Goal: Task Accomplishment & Management: Complete application form

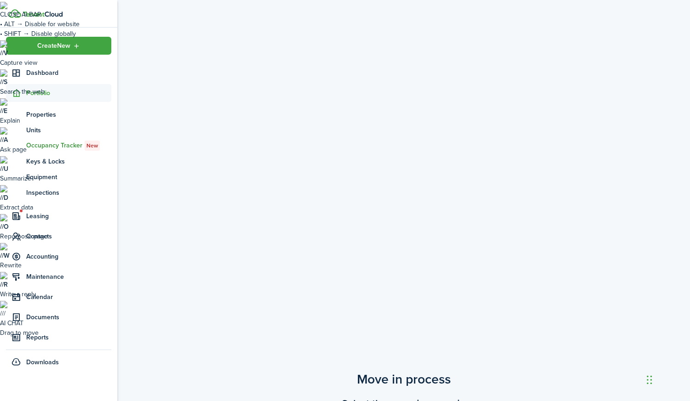
radio input "true"
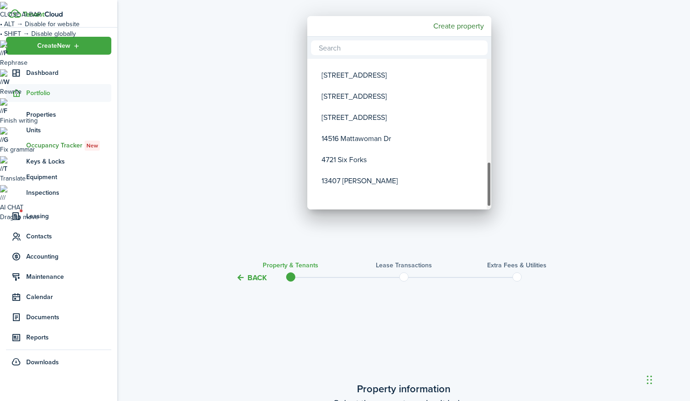
drag, startPoint x: 488, startPoint y: 86, endPoint x: 485, endPoint y: 197, distance: 110.4
click at [485, 197] on mbsc-scrollview-base "8854 Spiral Cut 135 Swiss Gap [STREET_ADDRESS][GEOGRAPHIC_DATA][STREET_ADDRESS]…" at bounding box center [399, 134] width 184 height 149
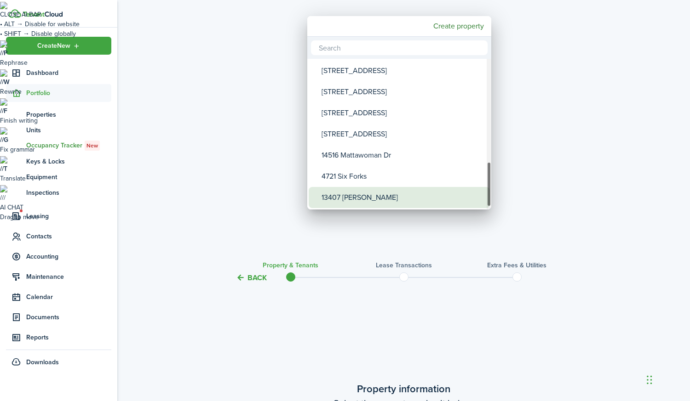
click at [452, 196] on div "13407 [PERSON_NAME]" at bounding box center [402, 197] width 163 height 21
type input "13407 [PERSON_NAME]"
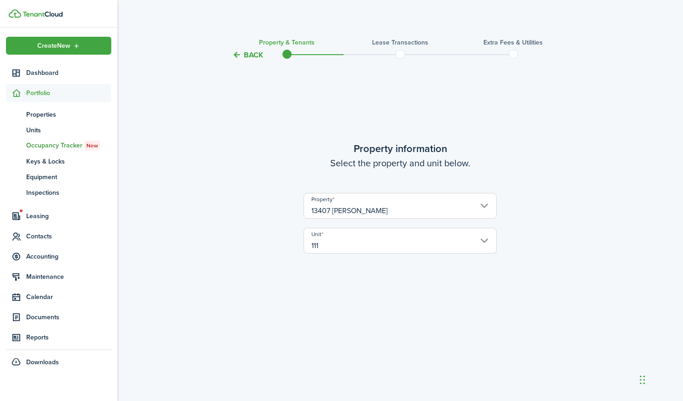
scroll to position [340, 0]
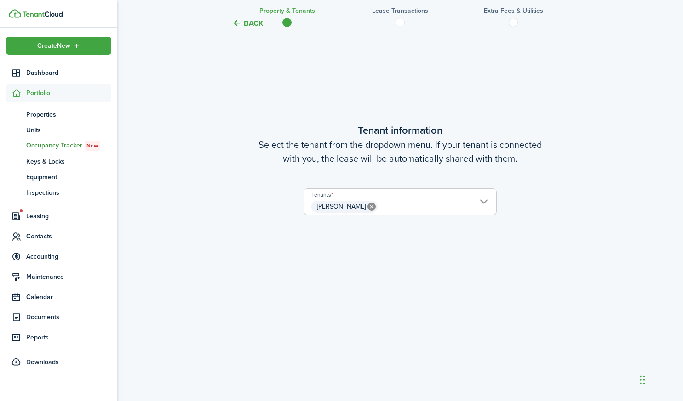
scroll to position [741, 0]
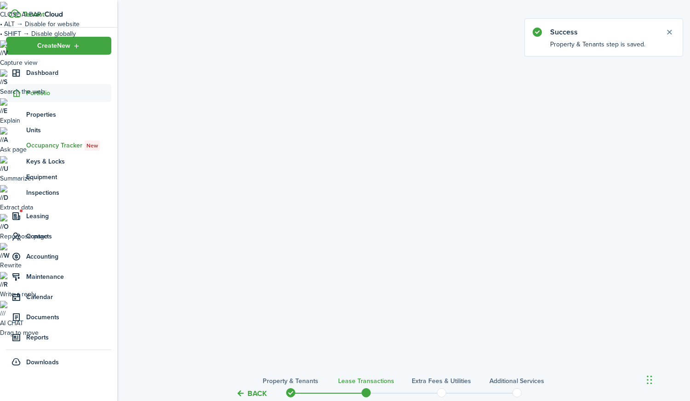
radio input "true"
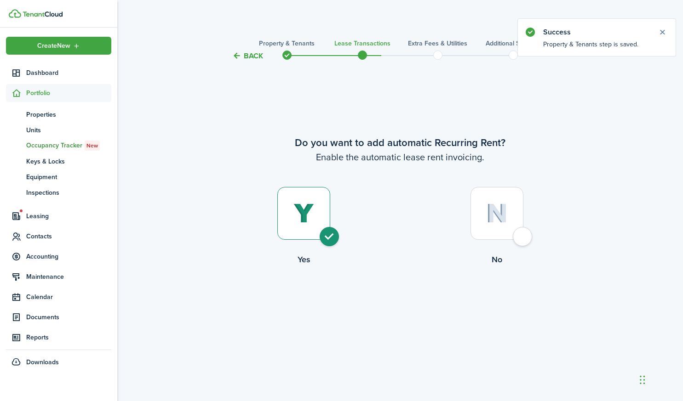
scroll to position [340, 0]
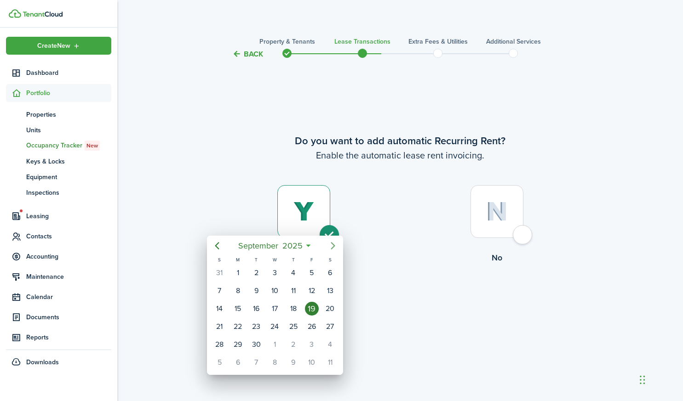
click at [333, 246] on icon "Next page" at bounding box center [333, 245] width 4 height 7
click at [272, 274] on div "1" at bounding box center [275, 273] width 14 height 14
type input "[DATE]"
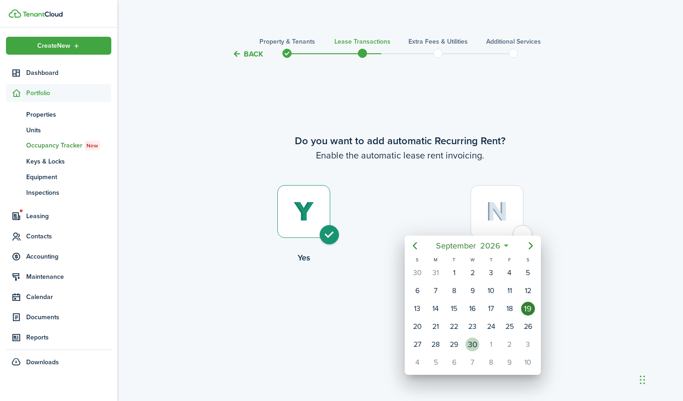
click at [473, 347] on div "30" at bounding box center [472, 345] width 14 height 14
type input "[DATE]"
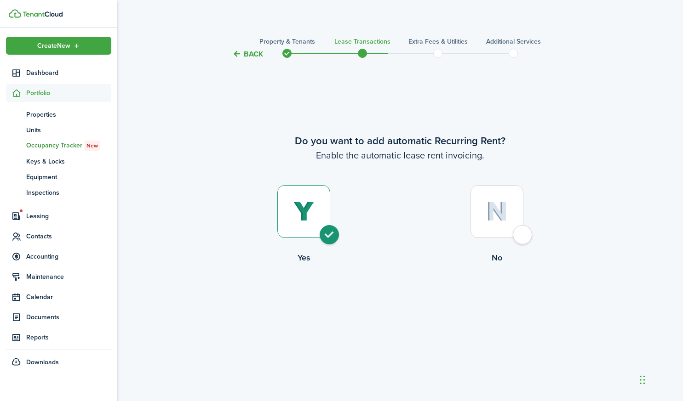
checkbox input "false"
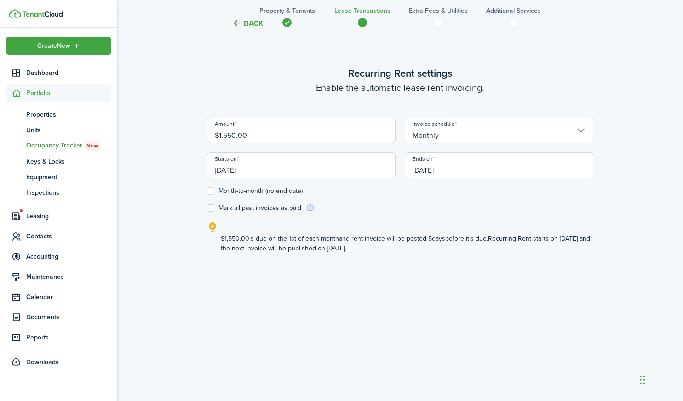
scroll to position [741, 0]
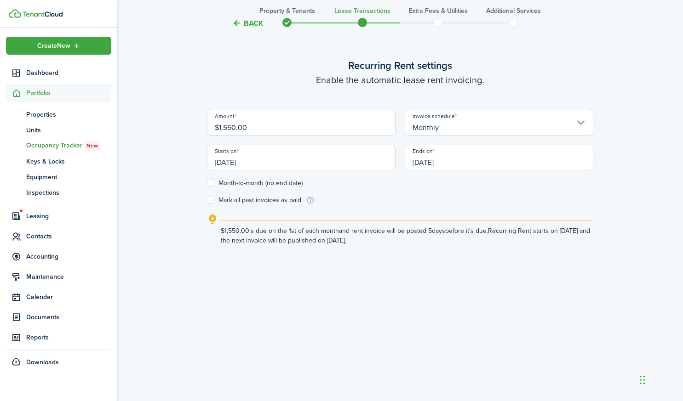
radio input "true"
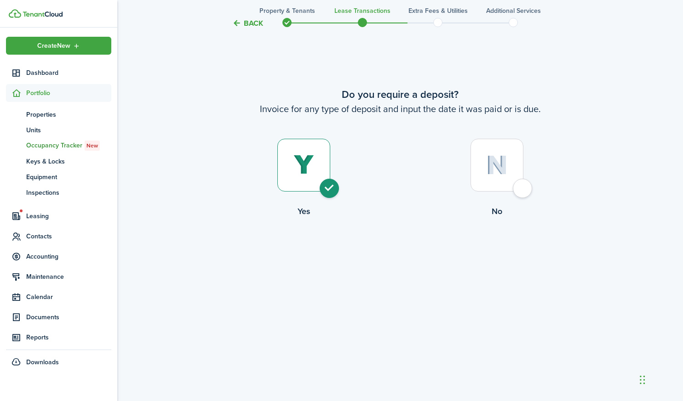
scroll to position [1143, 0]
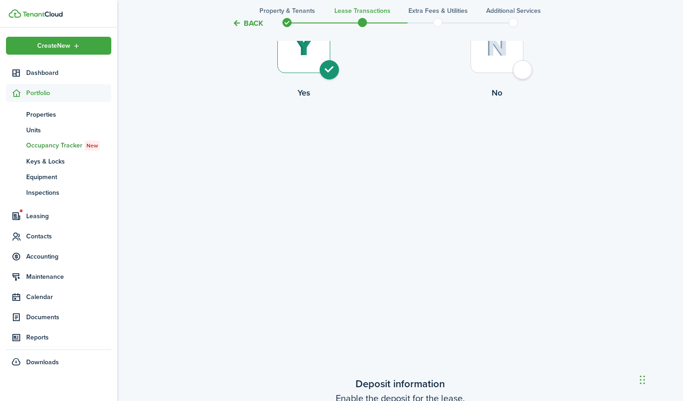
type input "$1,550.00"
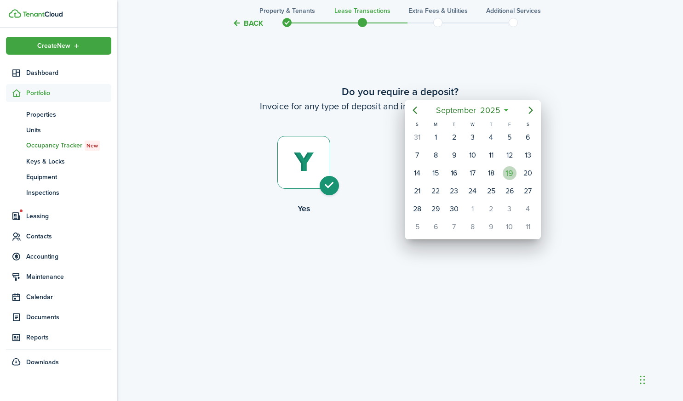
click at [511, 173] on div "19" at bounding box center [510, 173] width 14 height 14
type input "[DATE]"
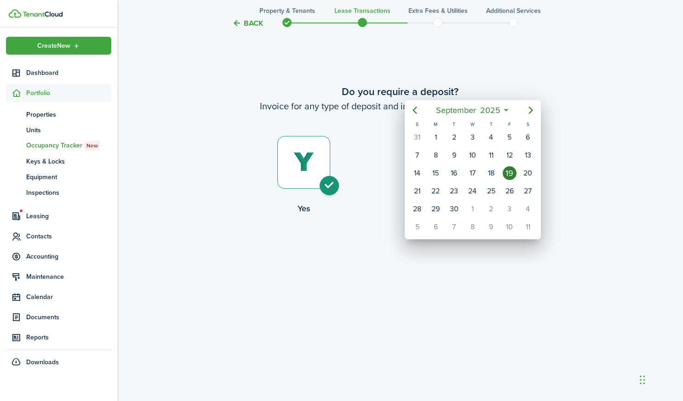
click at [511, 175] on div "19" at bounding box center [510, 173] width 14 height 14
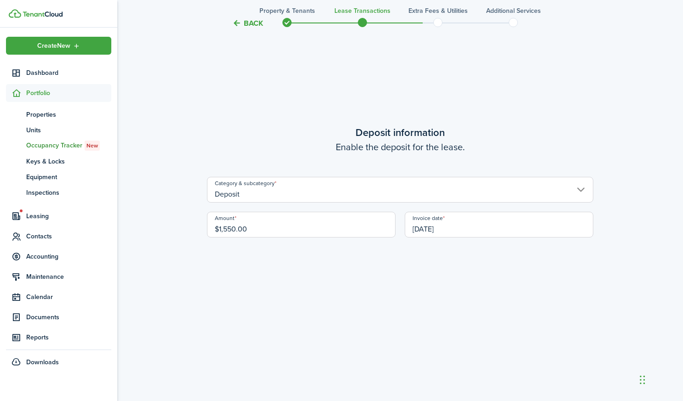
scroll to position [1544, 0]
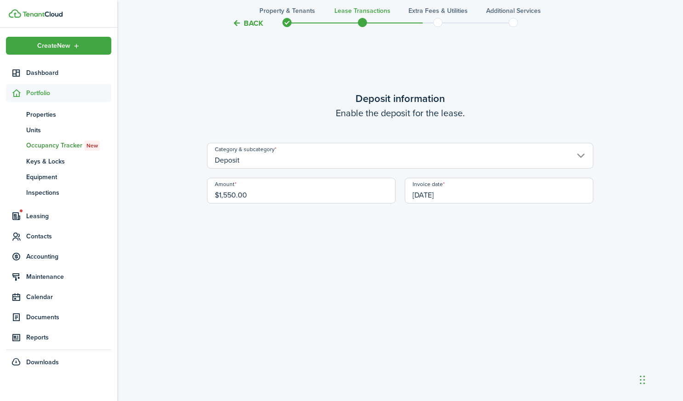
radio input "true"
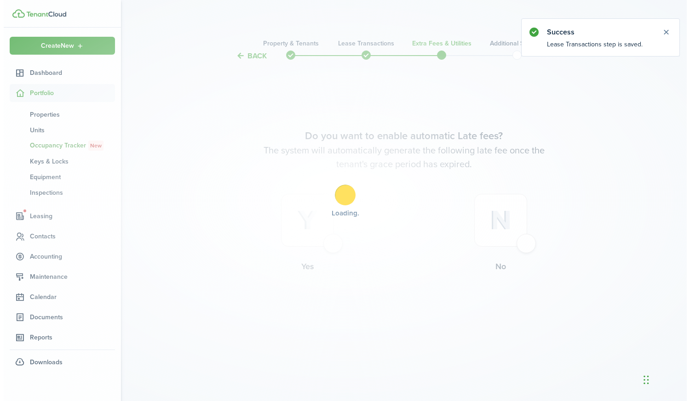
scroll to position [0, 0]
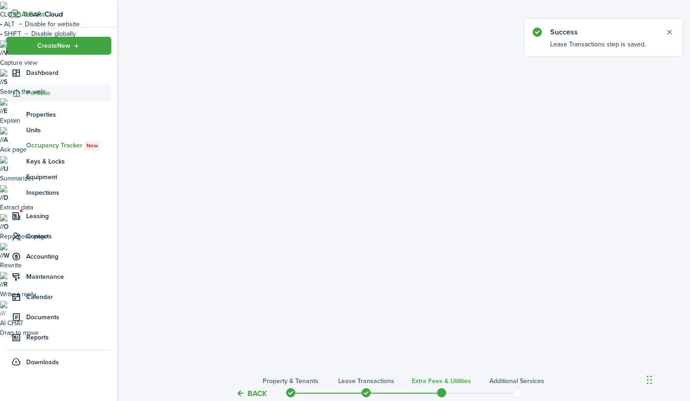
radio input "true"
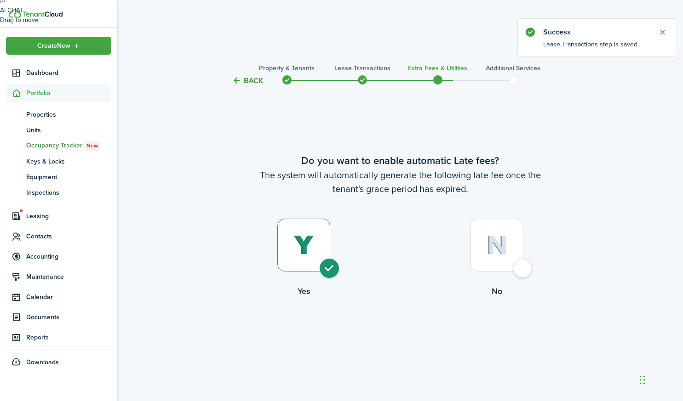
scroll to position [340, 0]
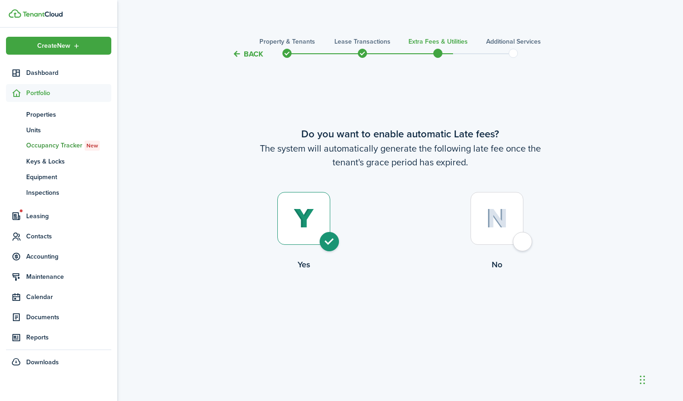
radio input "true"
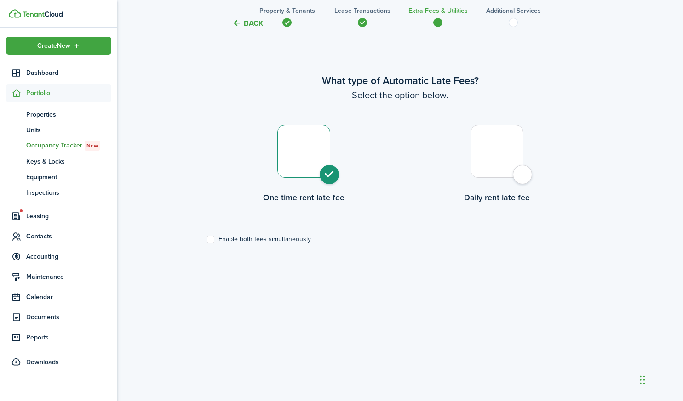
scroll to position [741, 0]
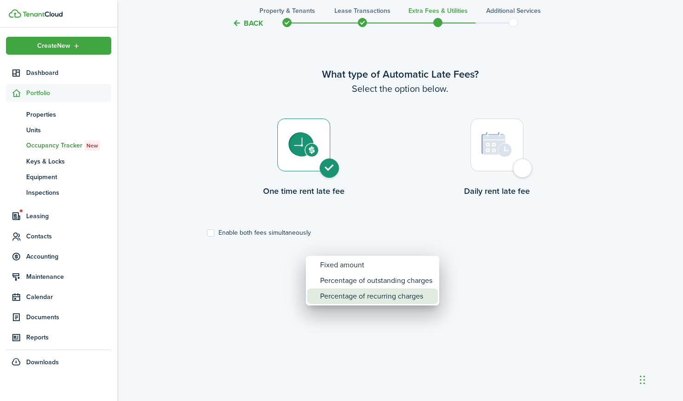
click at [376, 296] on div "Percentage of recurring charges" at bounding box center [376, 297] width 112 height 16
type input "Percentage of recurring charges"
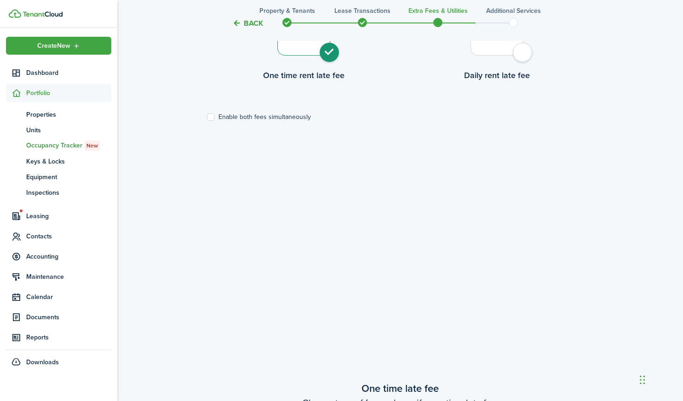
type input "5"
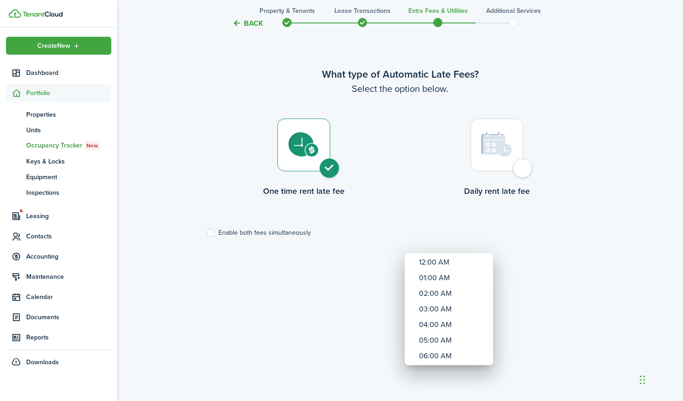
click at [415, 240] on div at bounding box center [341, 200] width 830 height 549
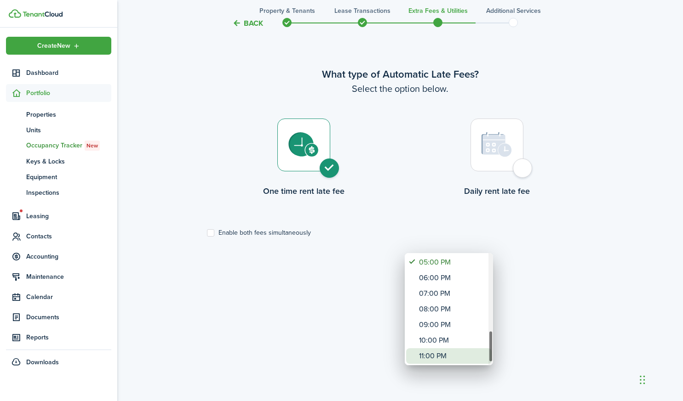
click at [453, 356] on div "11:00 PM" at bounding box center [452, 357] width 67 height 16
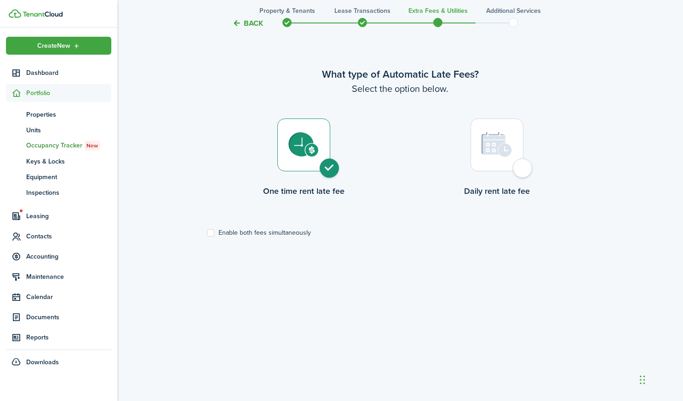
type input "11:00 PM"
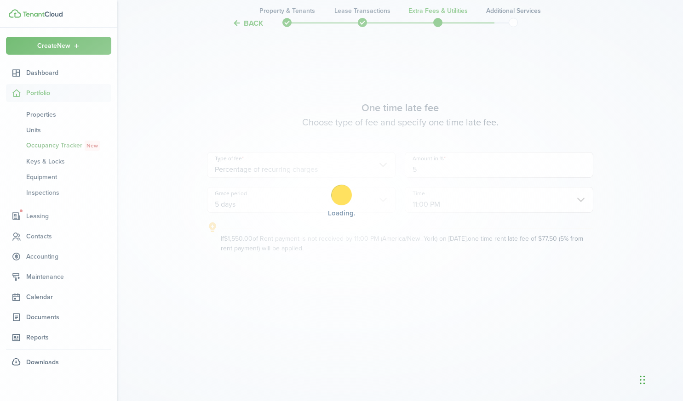
scroll to position [1143, 0]
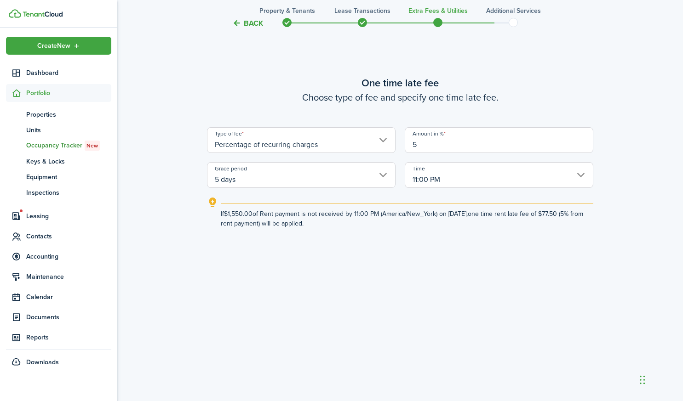
checkbox input "false"
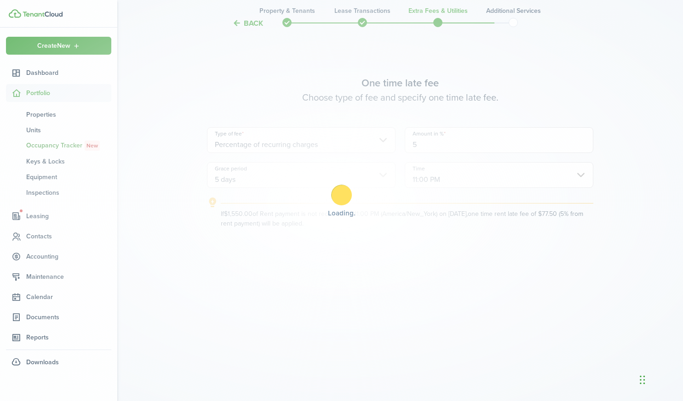
scroll to position [0, 0]
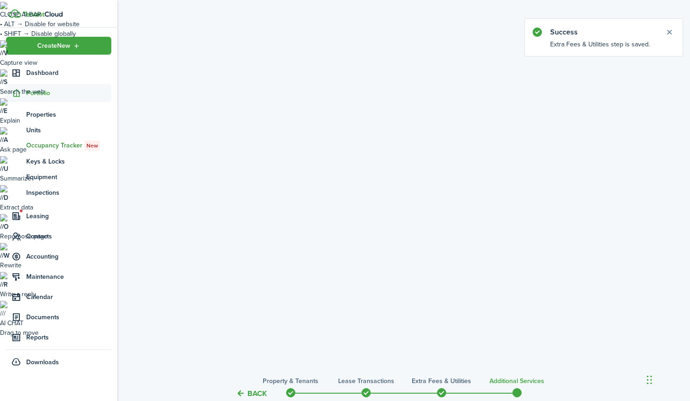
radio input "true"
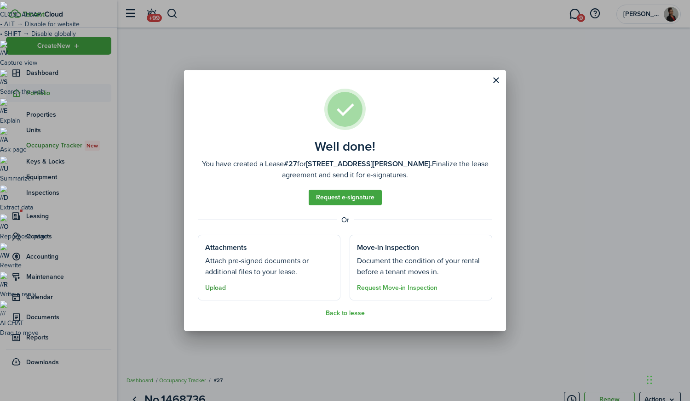
click at [213, 288] on button "Upload" at bounding box center [215, 288] width 21 height 7
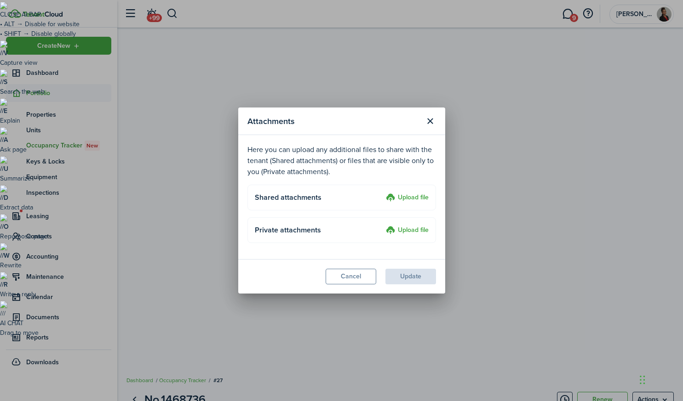
click at [406, 196] on label "Upload file" at bounding box center [407, 198] width 43 height 11
click at [383, 193] on input "Upload file" at bounding box center [383, 193] width 0 height 0
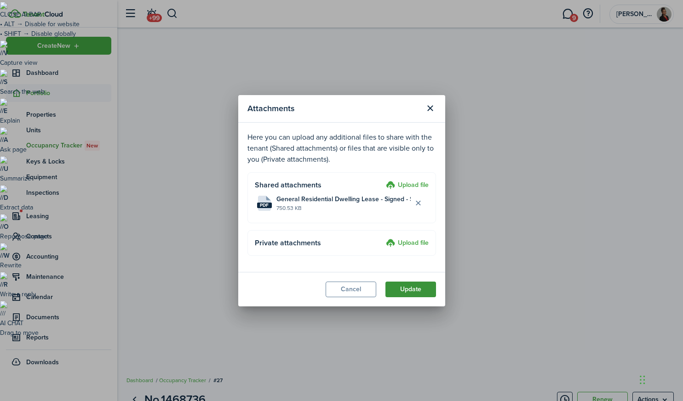
click at [404, 293] on button "Update" at bounding box center [410, 290] width 51 height 16
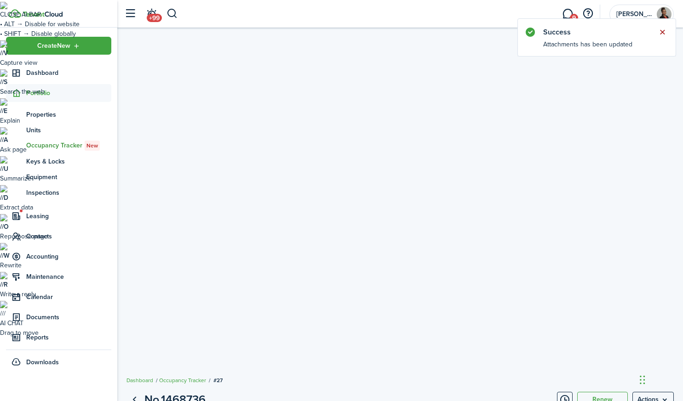
click at [663, 29] on button "Close notify" at bounding box center [662, 32] width 13 height 13
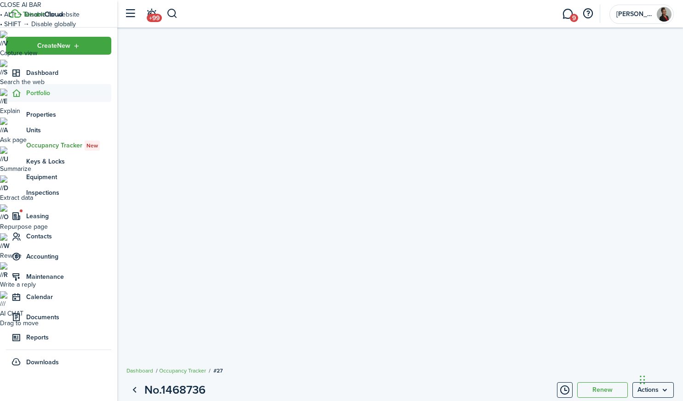
scroll to position [20, 0]
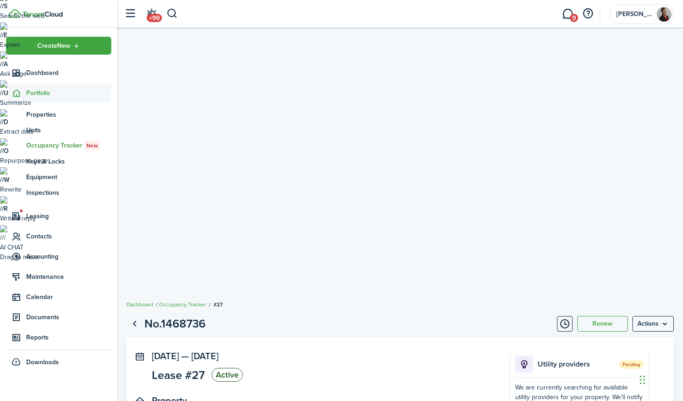
scroll to position [105, 0]
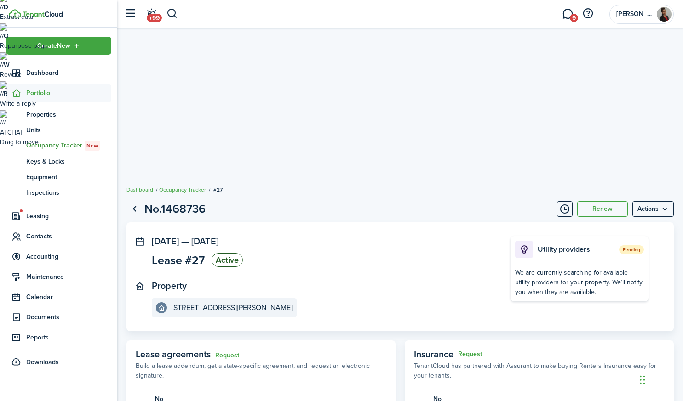
scroll to position [222, 0]
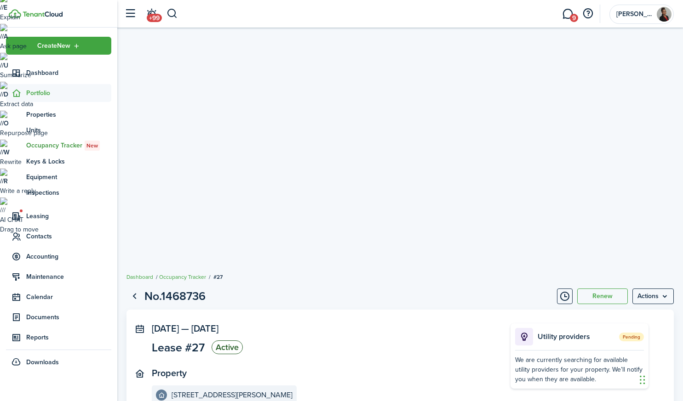
scroll to position [108, 0]
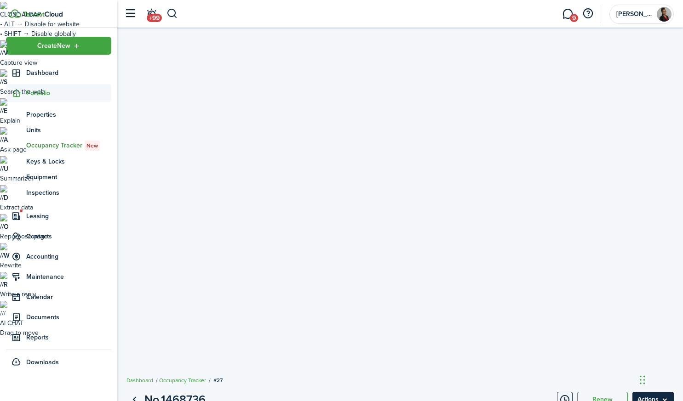
click at [659, 392] on menu-btn "Actions" at bounding box center [652, 400] width 41 height 16
click at [65, 116] on span "Properties" at bounding box center [68, 115] width 85 height 10
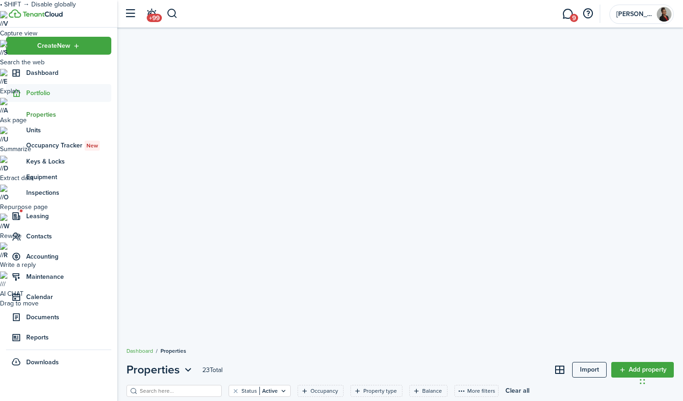
scroll to position [36, 0]
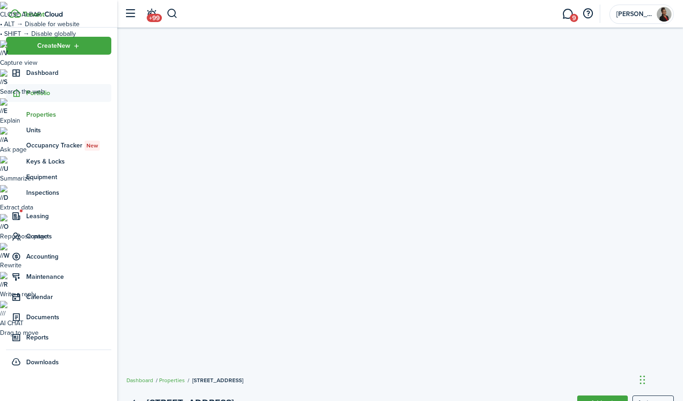
click at [132, 396] on link "Back" at bounding box center [134, 404] width 16 height 16
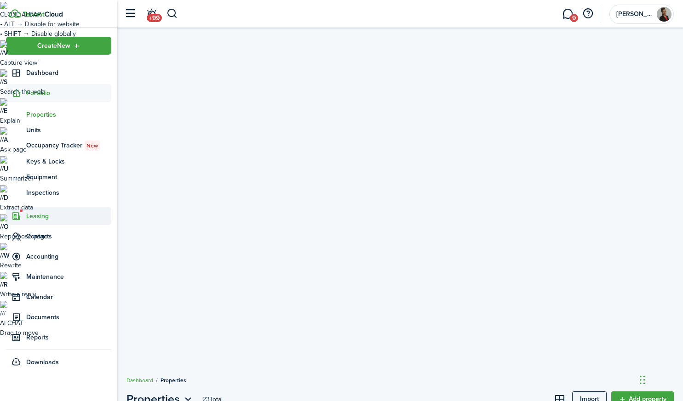
click at [66, 217] on span "Leasing" at bounding box center [68, 217] width 85 height 10
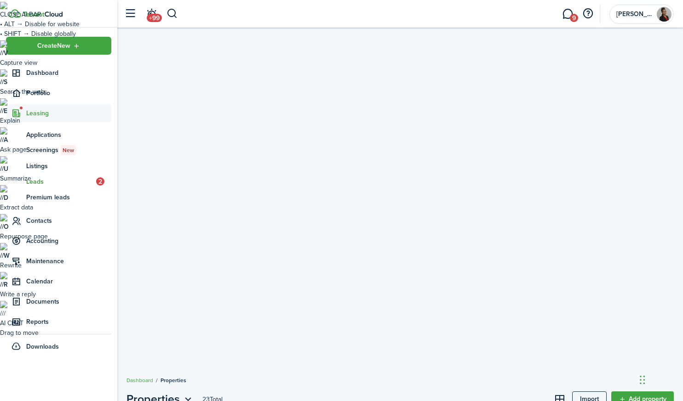
click at [64, 181] on span "Leads" at bounding box center [61, 182] width 70 height 10
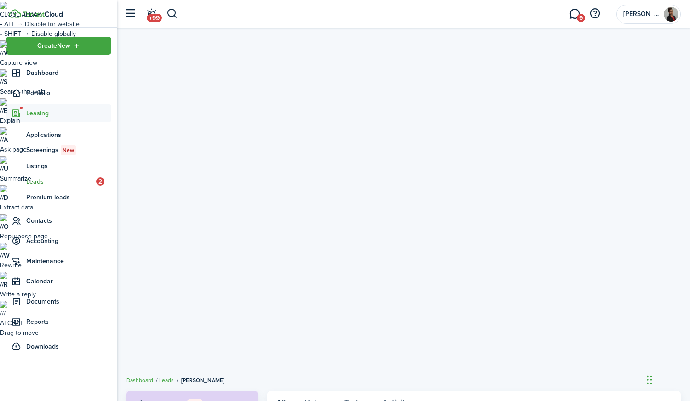
click at [144, 396] on link at bounding box center [141, 404] width 16 height 16
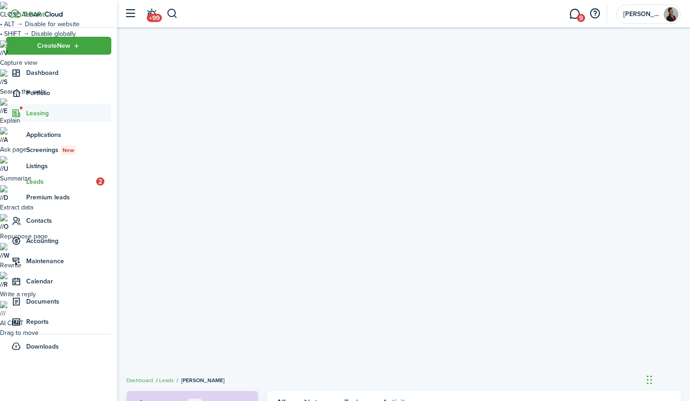
click at [138, 396] on link at bounding box center [141, 404] width 16 height 16
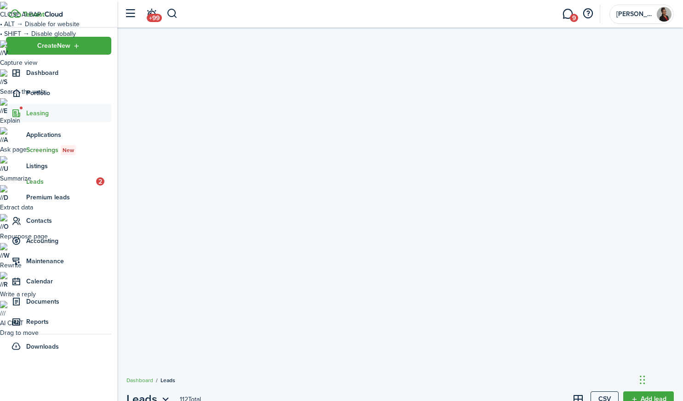
click at [49, 151] on span "Screenings New" at bounding box center [68, 150] width 85 height 10
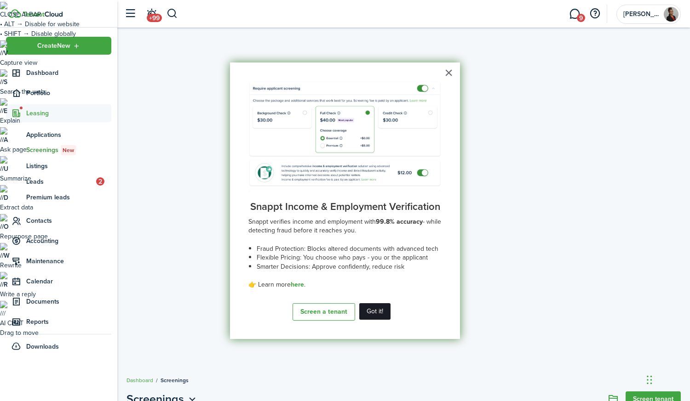
click at [383, 314] on button "Got it!" at bounding box center [374, 311] width 31 height 17
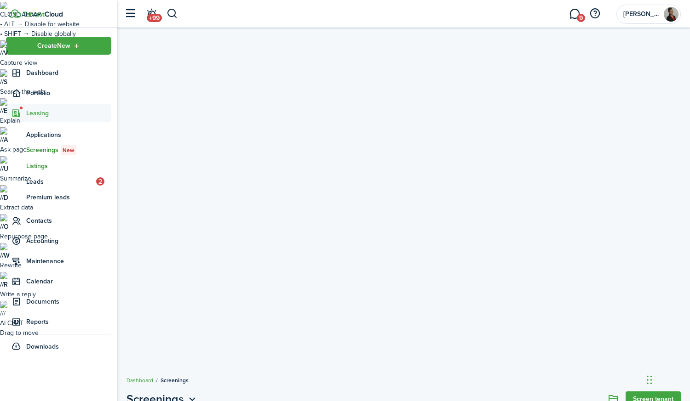
click at [51, 162] on span "Listings" at bounding box center [68, 166] width 85 height 10
